Goal: Task Accomplishment & Management: Manage account settings

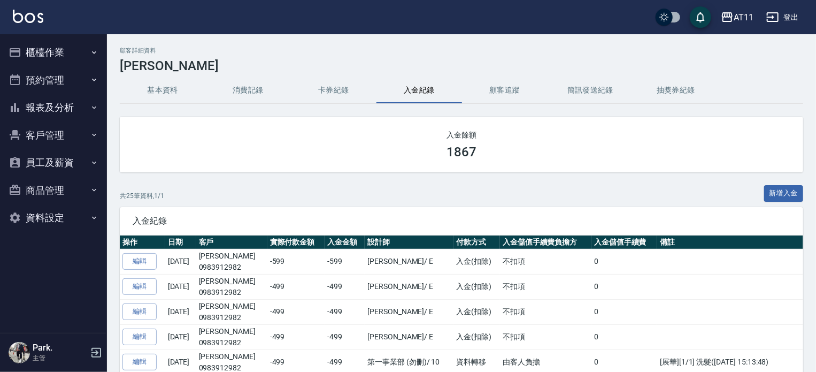
click at [49, 136] on button "客戶管理" at bounding box center [53, 135] width 98 height 28
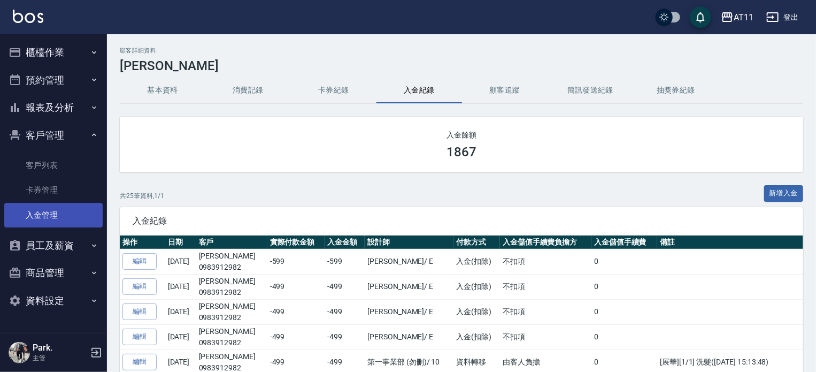
click at [47, 207] on link "入金管理" at bounding box center [53, 215] width 98 height 25
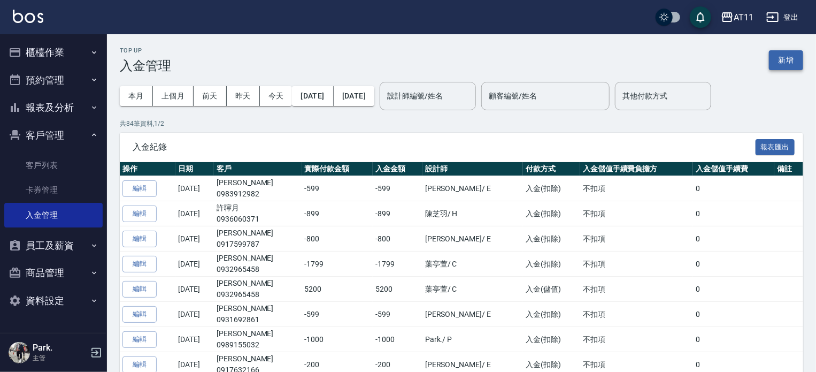
click at [784, 56] on button "新增" at bounding box center [786, 60] width 34 height 20
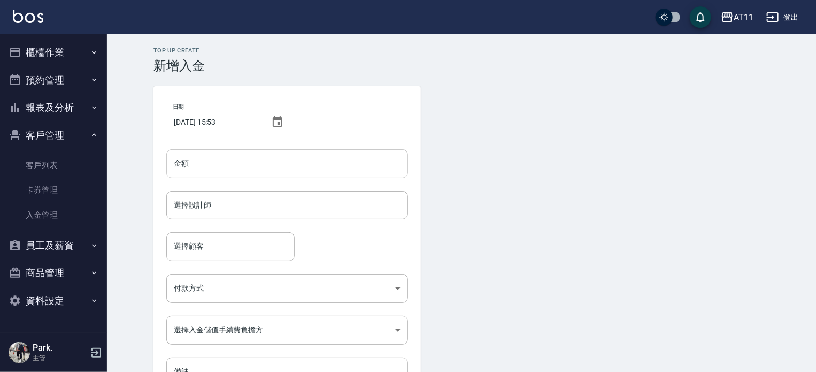
click at [287, 162] on input "金額" at bounding box center [287, 163] width 242 height 29
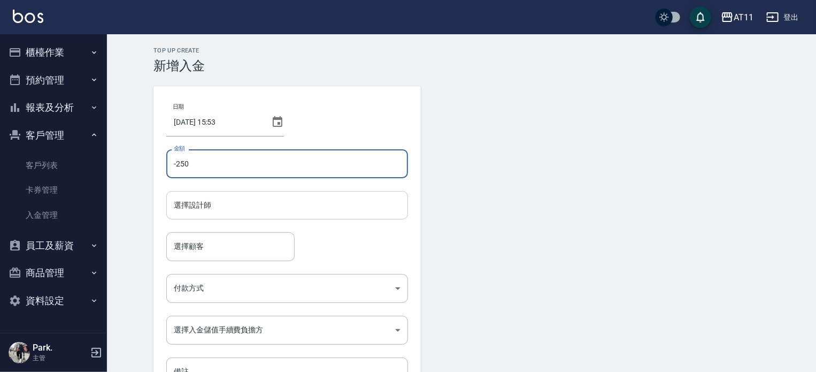
type input "-250"
click at [214, 206] on input "選擇設計師" at bounding box center [287, 205] width 232 height 19
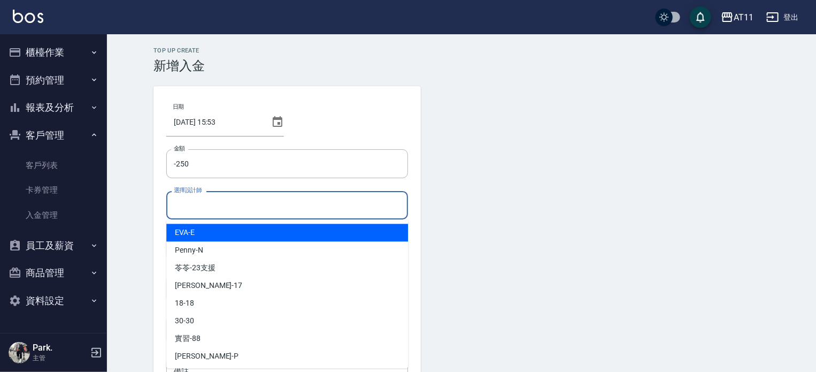
click at [212, 230] on div "[PERSON_NAME] -E" at bounding box center [287, 233] width 242 height 18
type input "EVA-E"
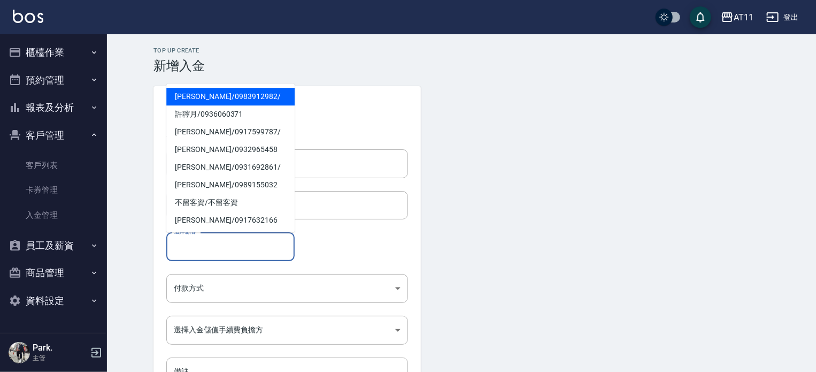
click at [207, 246] on input "選擇顧客" at bounding box center [230, 246] width 119 height 19
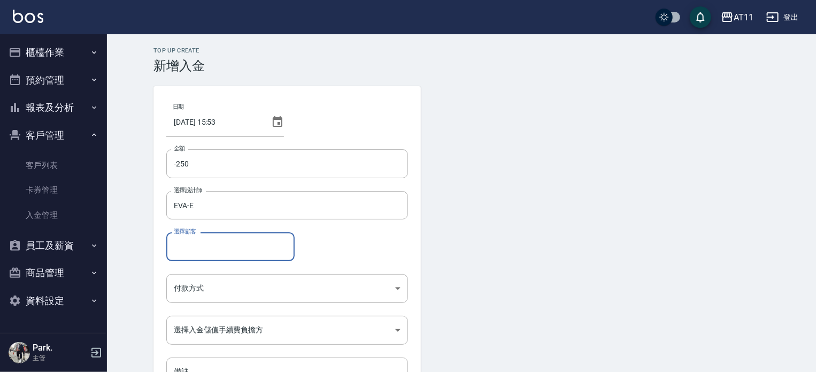
click at [209, 255] on input "選擇顧客" at bounding box center [230, 246] width 119 height 19
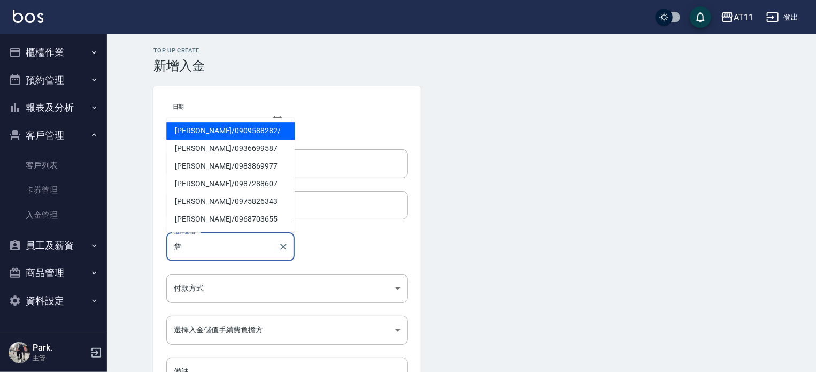
click at [228, 131] on span "[PERSON_NAME]/ 0909588282 /" at bounding box center [230, 131] width 128 height 18
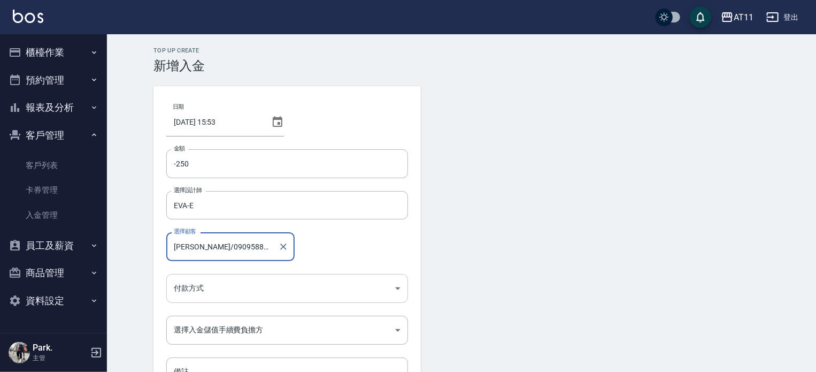
type input "[PERSON_NAME]/0909588282/"
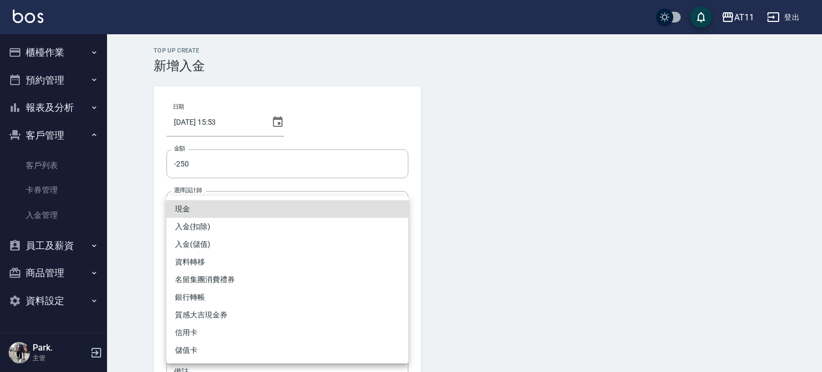
click at [218, 293] on body "AT11 登出 櫃檯作業 打帳單 帳單列表 現金收支登錄 材料自購登錄 每日結帳 排班表 現場電腦打卡 掃碼打卡 預約管理 預約管理 單日預約紀錄 單週預約紀…" at bounding box center [411, 222] width 822 height 444
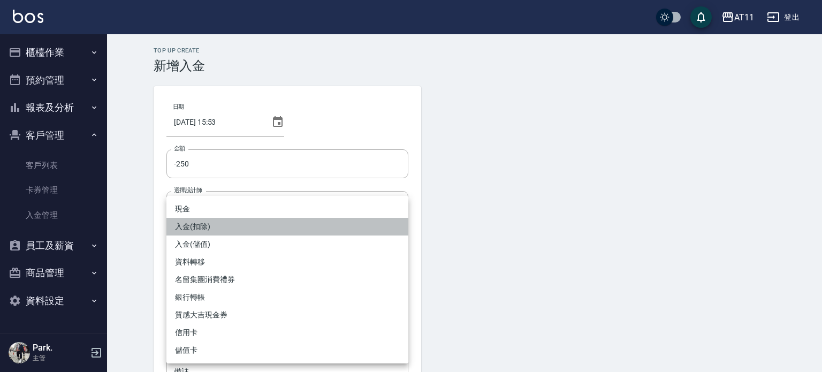
click at [212, 228] on li "入金(扣除)" at bounding box center [287, 227] width 242 height 18
type input "入金(扣除)"
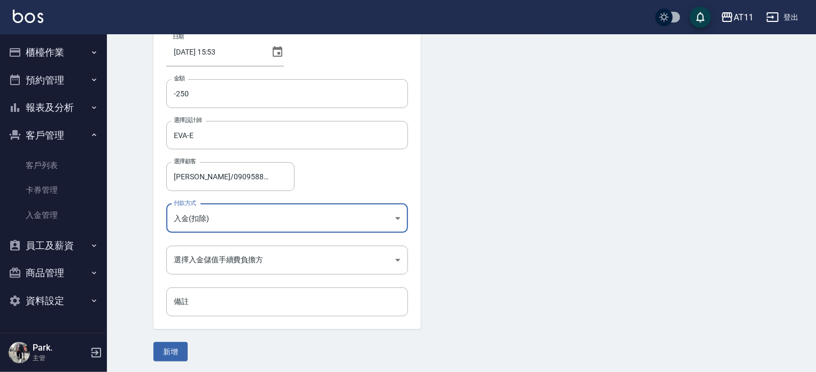
scroll to position [72, 0]
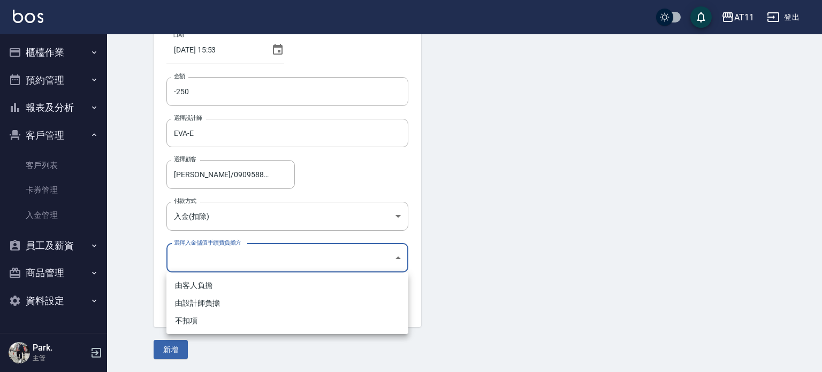
click at [209, 257] on body "AT11 登出 櫃檯作業 打帳單 帳單列表 現金收支登錄 材料自購登錄 每日結帳 排班表 現場電腦打卡 掃碼打卡 預約管理 預約管理 單日預約紀錄 單週預約紀…" at bounding box center [411, 150] width 822 height 444
click at [199, 320] on li "不扣項" at bounding box center [287, 321] width 242 height 18
type input "WITHOUTHANDLINGFEE"
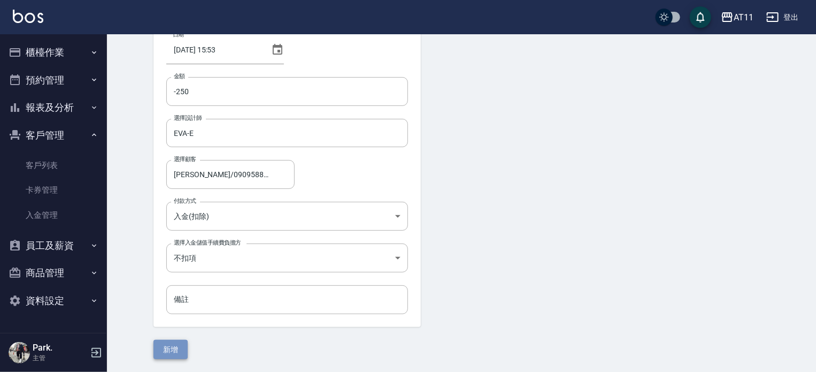
click at [180, 346] on button "新增" at bounding box center [171, 350] width 34 height 20
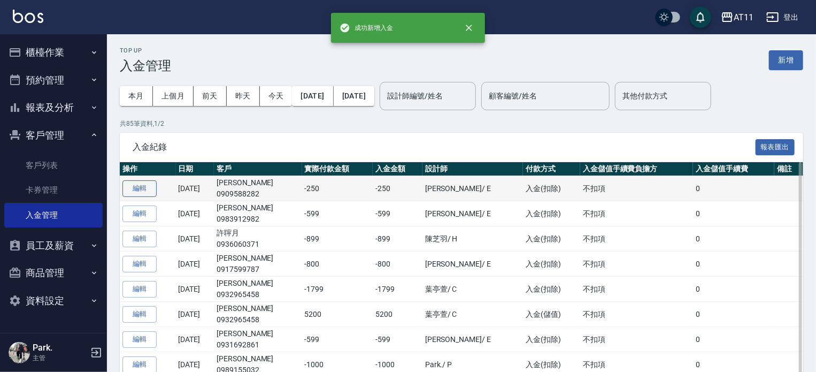
click at [152, 190] on button "編輯" at bounding box center [140, 188] width 34 height 17
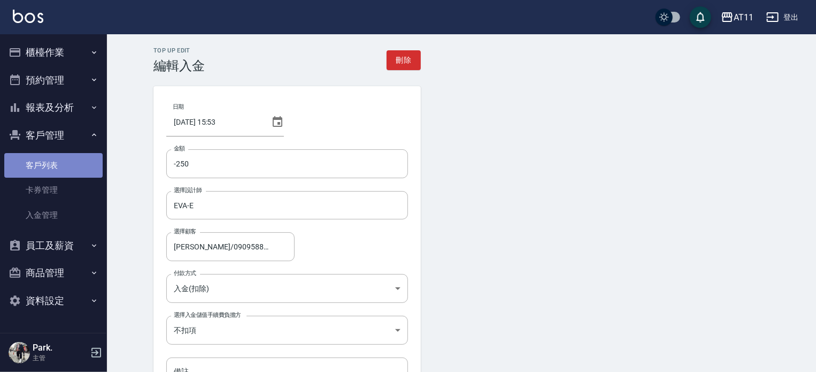
click at [53, 170] on link "客戶列表" at bounding box center [53, 165] width 98 height 25
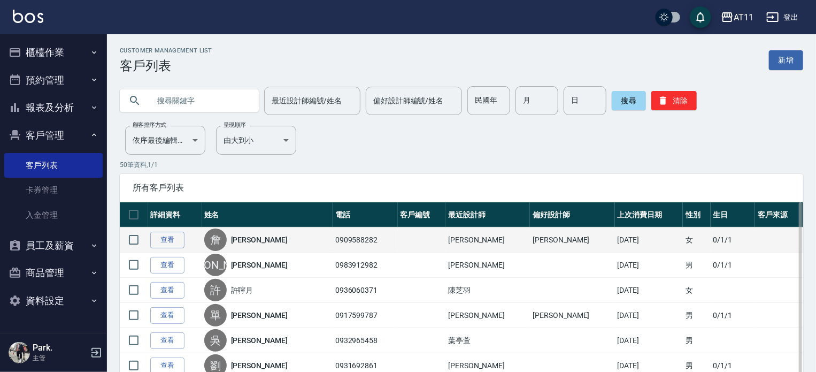
click at [240, 240] on link "[PERSON_NAME]" at bounding box center [259, 239] width 57 height 11
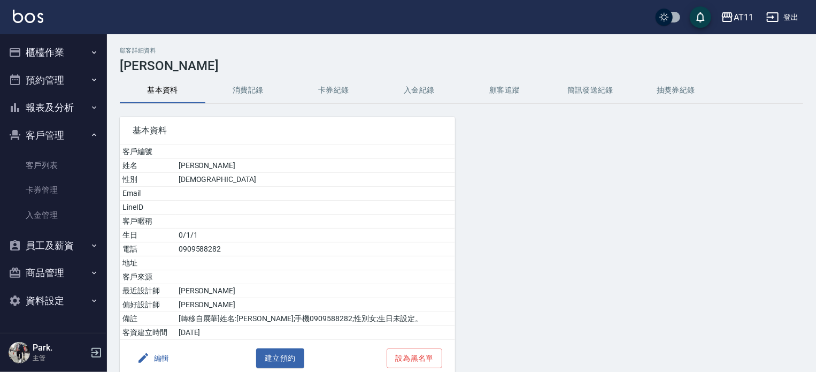
click at [407, 89] on button "入金紀錄" at bounding box center [420, 91] width 86 height 26
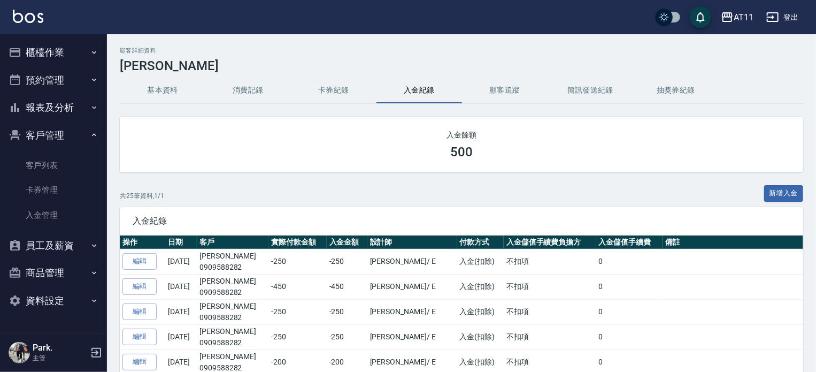
click at [57, 216] on link "入金管理" at bounding box center [53, 215] width 98 height 25
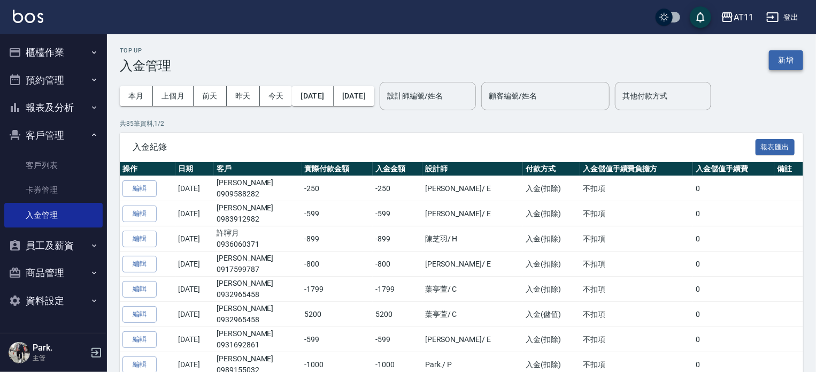
click at [785, 59] on button "新增" at bounding box center [786, 60] width 34 height 20
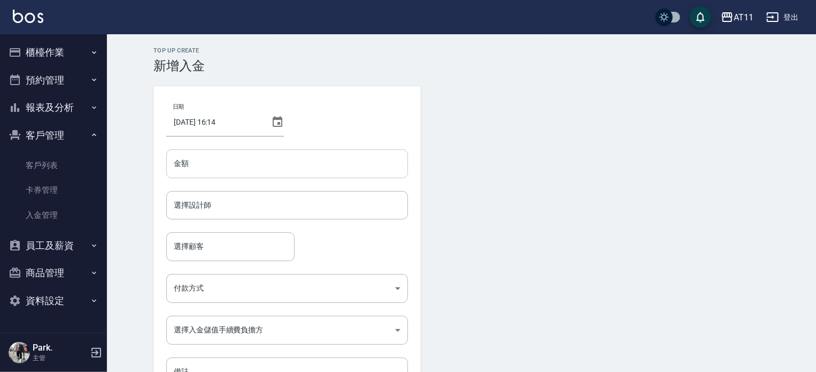
click at [301, 167] on input "金額" at bounding box center [287, 163] width 242 height 29
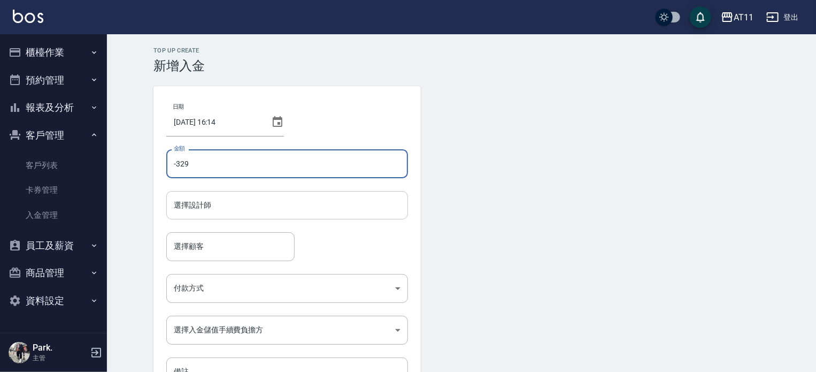
type input "-329"
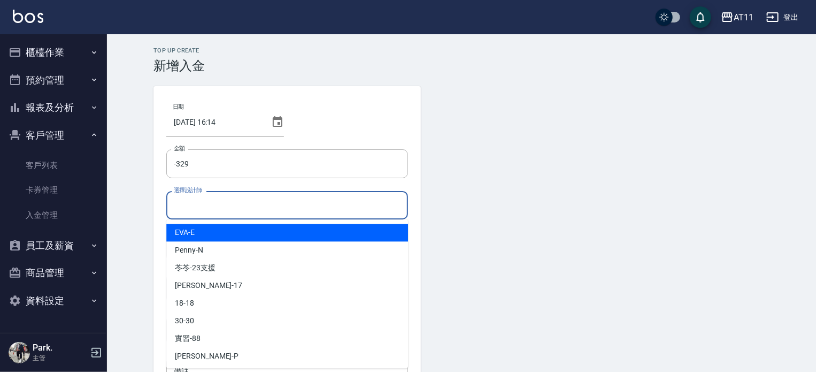
click at [302, 203] on input "選擇設計師" at bounding box center [287, 205] width 232 height 19
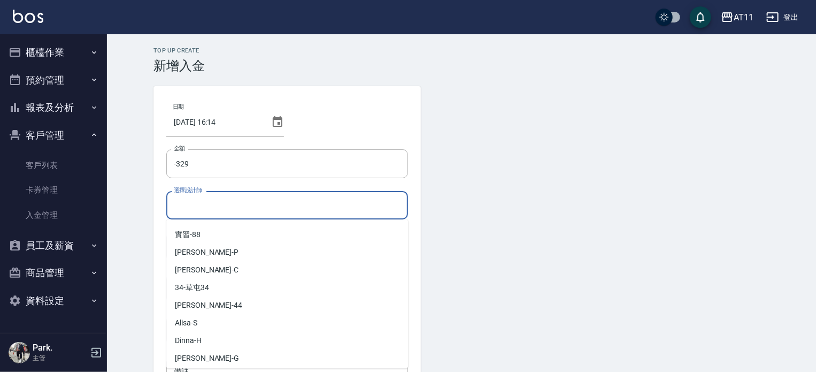
scroll to position [142, 0]
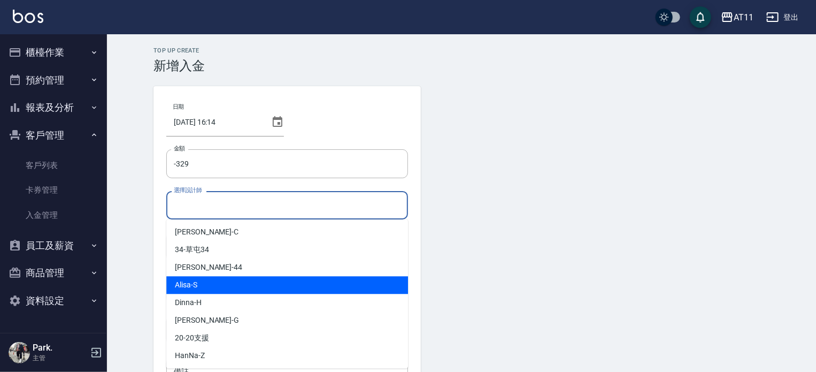
click at [239, 285] on div "Alisa -S" at bounding box center [287, 285] width 242 height 18
type input "Alisa-S"
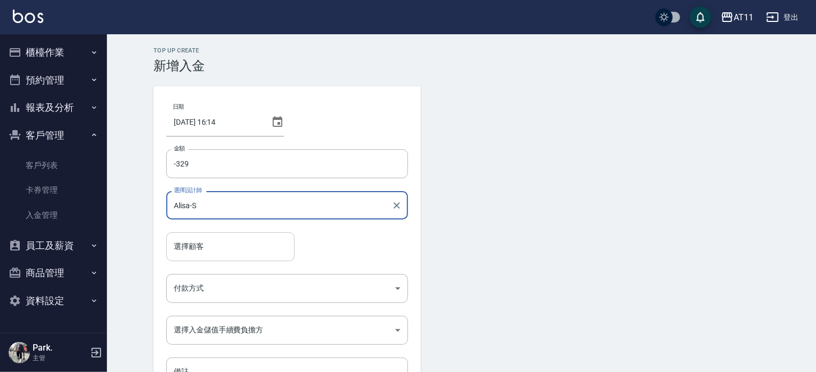
click at [208, 249] on input "選擇顧客" at bounding box center [230, 246] width 119 height 19
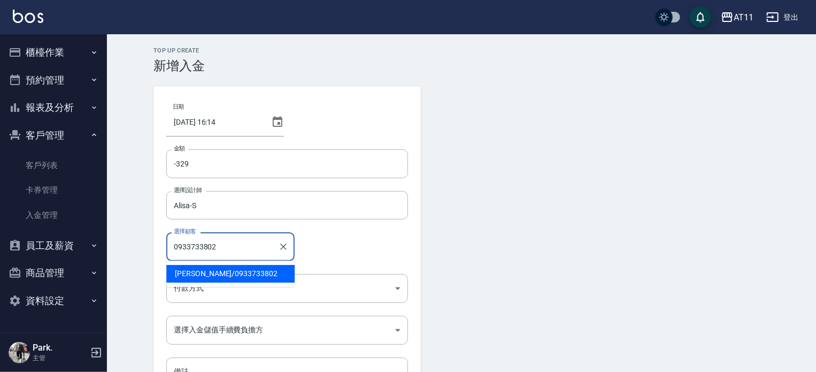
click at [229, 276] on span "[PERSON_NAME]/ 0933733802" at bounding box center [230, 274] width 128 height 18
type input "[PERSON_NAME]/0933733802"
click at [223, 293] on body "AT11 登出 櫃檯作業 打帳單 帳單列表 現金收支登錄 材料自購登錄 每日結帳 排班表 現場電腦打卡 掃碼打卡 預約管理 預約管理 單日預約紀錄 單週預約紀…" at bounding box center [408, 222] width 816 height 444
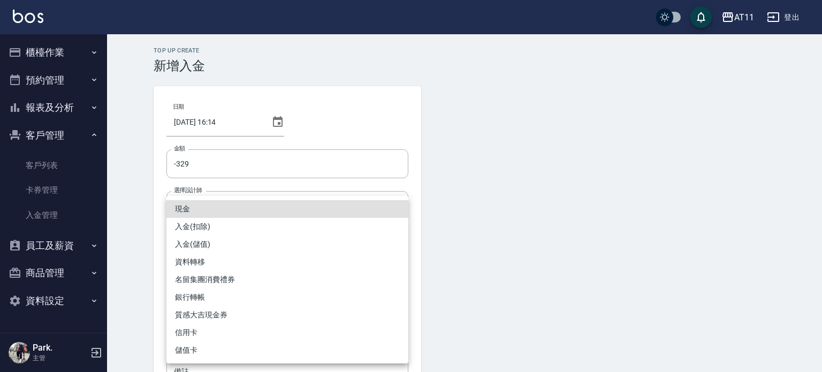
click at [212, 232] on li "入金(扣除)" at bounding box center [287, 227] width 242 height 18
type input "入金(扣除)"
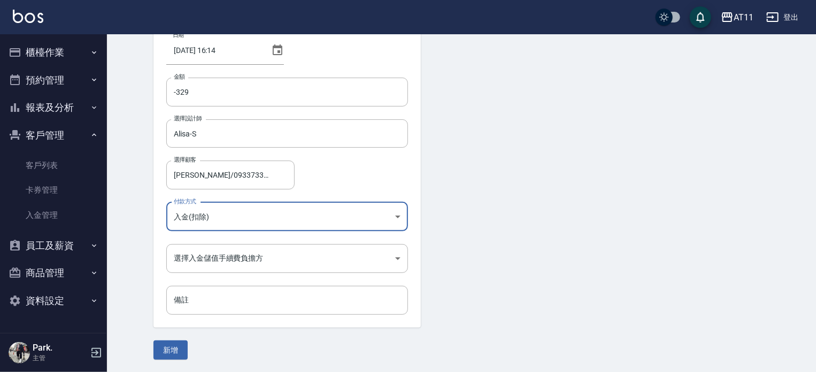
scroll to position [72, 0]
click at [216, 259] on body "AT11 登出 櫃檯作業 打帳單 帳單列表 現金收支登錄 材料自購登錄 每日結帳 排班表 現場電腦打卡 掃碼打卡 預約管理 預約管理 單日預約紀錄 單週預約紀…" at bounding box center [408, 150] width 816 height 444
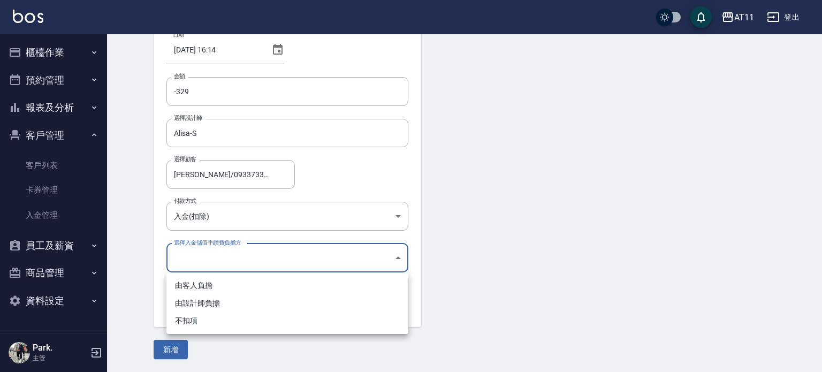
click at [196, 318] on li "不扣項" at bounding box center [287, 321] width 242 height 18
type input "WITHOUTHANDLINGFEE"
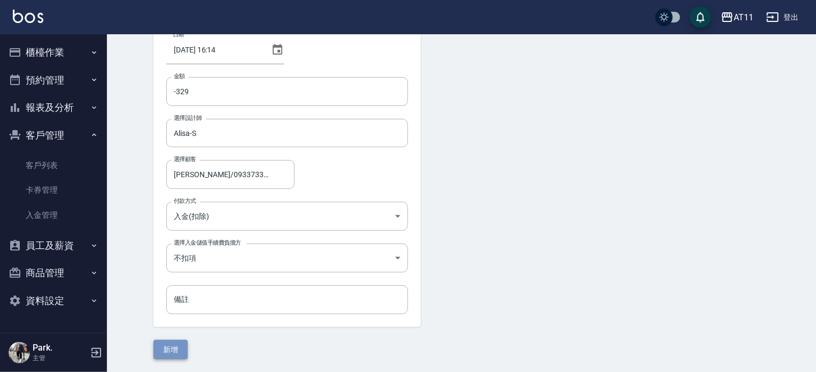
click at [178, 346] on button "新增" at bounding box center [171, 350] width 34 height 20
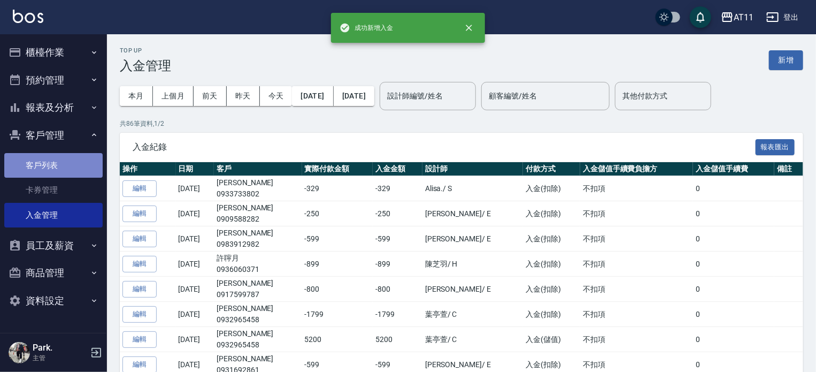
click at [41, 173] on link "客戶列表" at bounding box center [53, 165] width 98 height 25
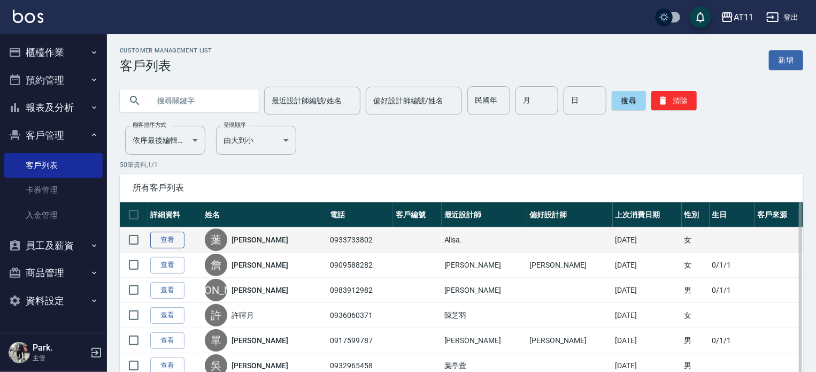
click at [172, 235] on link "查看" at bounding box center [167, 240] width 34 height 17
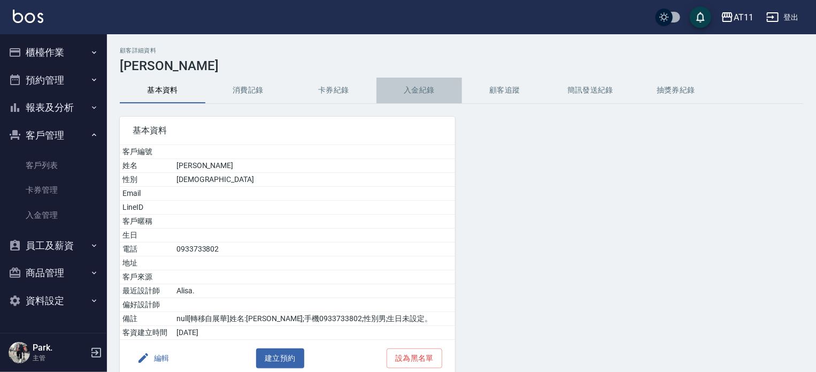
click at [422, 87] on button "入金紀錄" at bounding box center [420, 91] width 86 height 26
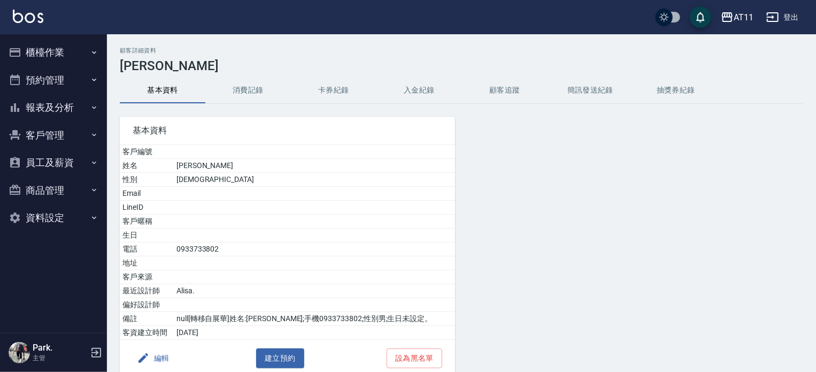
click at [411, 85] on button "入金紀錄" at bounding box center [420, 91] width 86 height 26
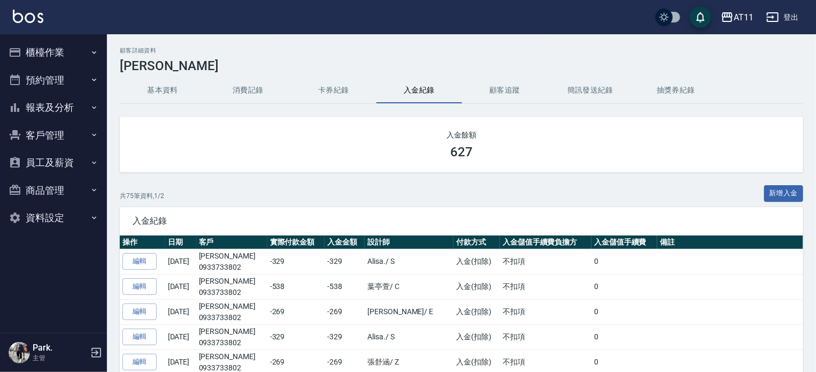
click at [61, 99] on button "報表及分析" at bounding box center [53, 108] width 98 height 28
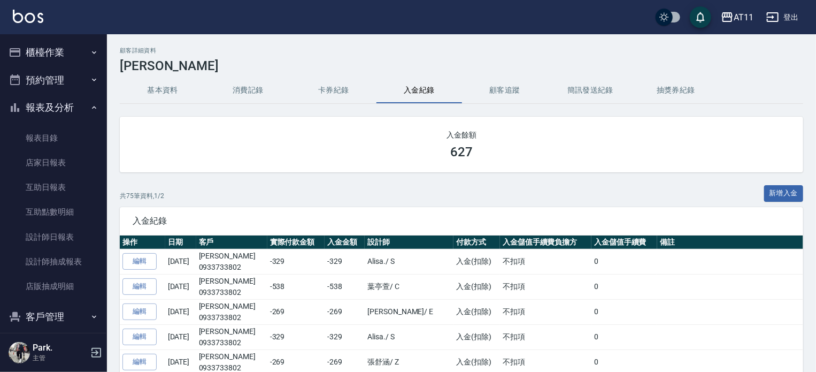
click at [67, 106] on button "報表及分析" at bounding box center [53, 108] width 98 height 28
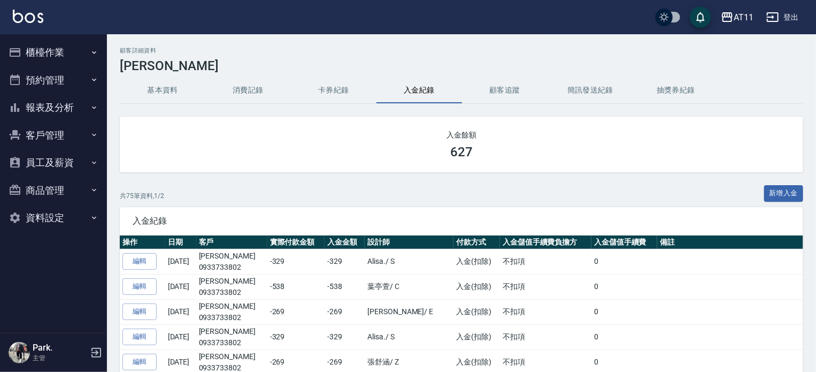
drag, startPoint x: 42, startPoint y: 135, endPoint x: 64, endPoint y: 156, distance: 30.7
click at [43, 135] on button "客戶管理" at bounding box center [53, 135] width 98 height 28
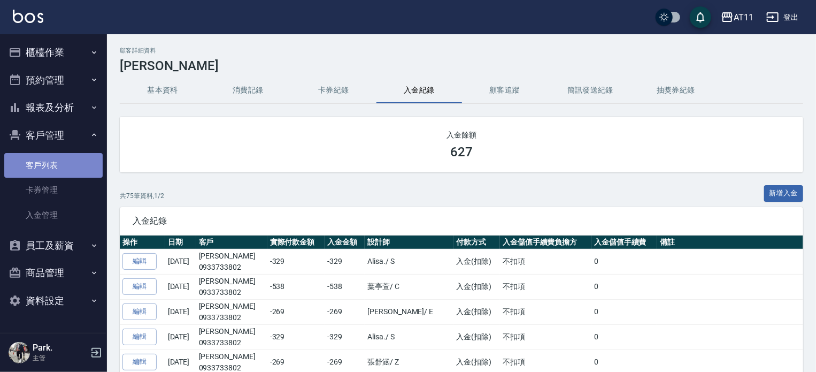
click at [43, 162] on link "客戶列表" at bounding box center [53, 165] width 98 height 25
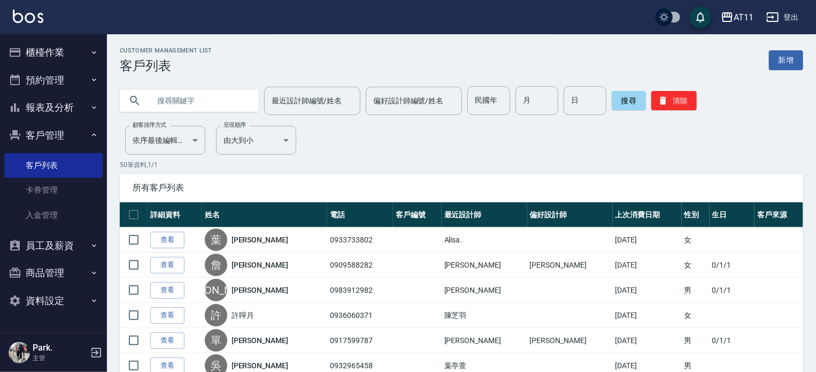
click at [190, 102] on input "text" at bounding box center [200, 100] width 101 height 29
type input "陳"
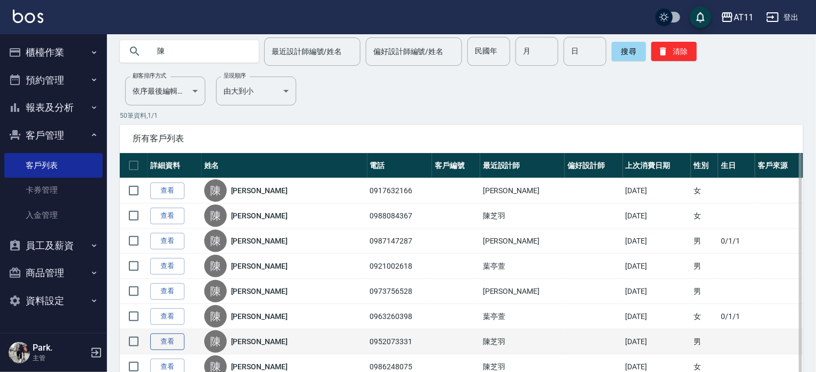
scroll to position [107, 0]
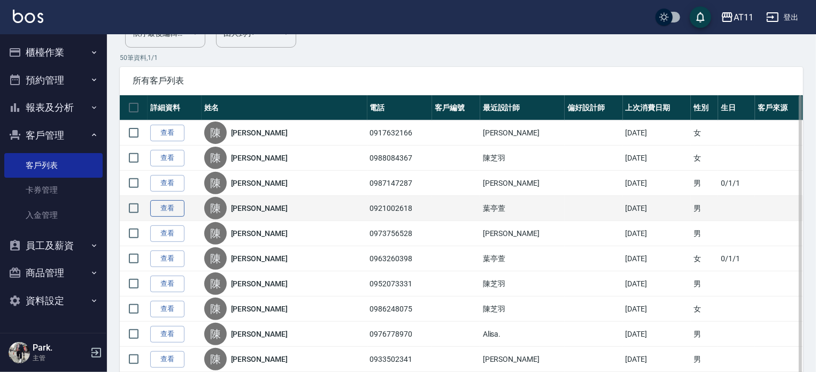
click at [165, 207] on link "查看" at bounding box center [167, 208] width 34 height 17
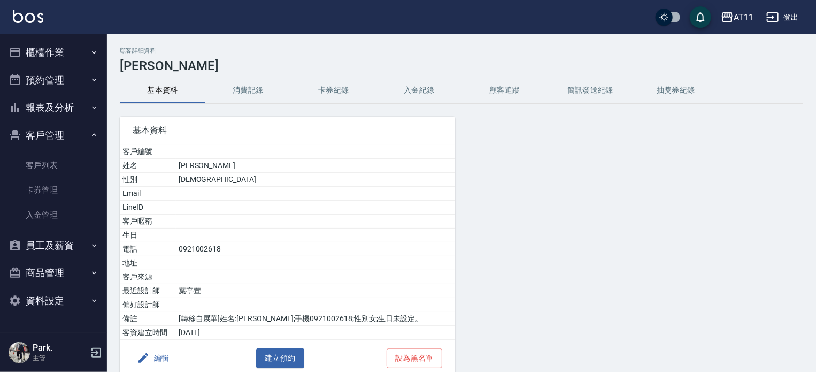
click at [416, 87] on button "入金紀錄" at bounding box center [420, 91] width 86 height 26
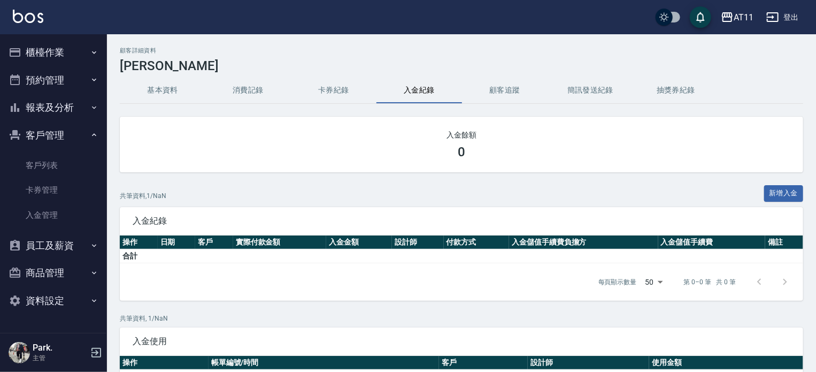
click at [416, 87] on button "入金紀錄" at bounding box center [420, 91] width 86 height 26
